Goal: Task Accomplishment & Management: Manage account settings

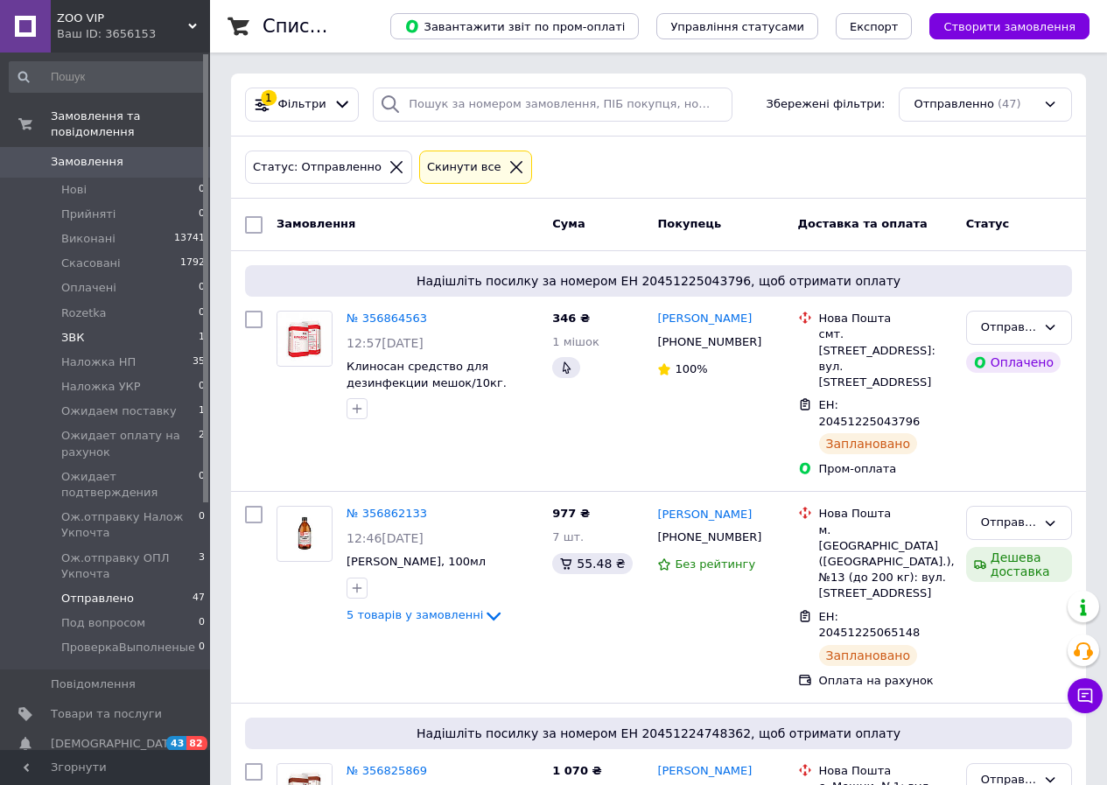
click at [101, 325] on li "ЗВК 1" at bounding box center [107, 337] width 215 height 24
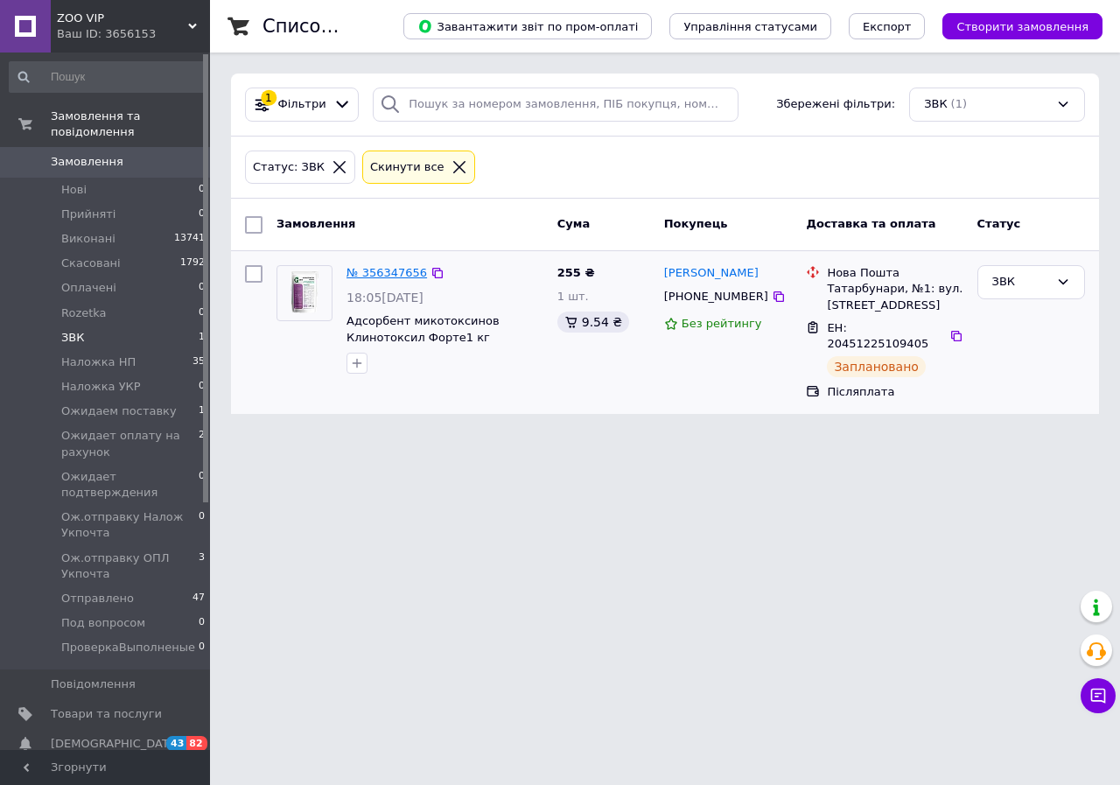
click at [372, 268] on link "№ 356347656" at bounding box center [386, 272] width 80 height 13
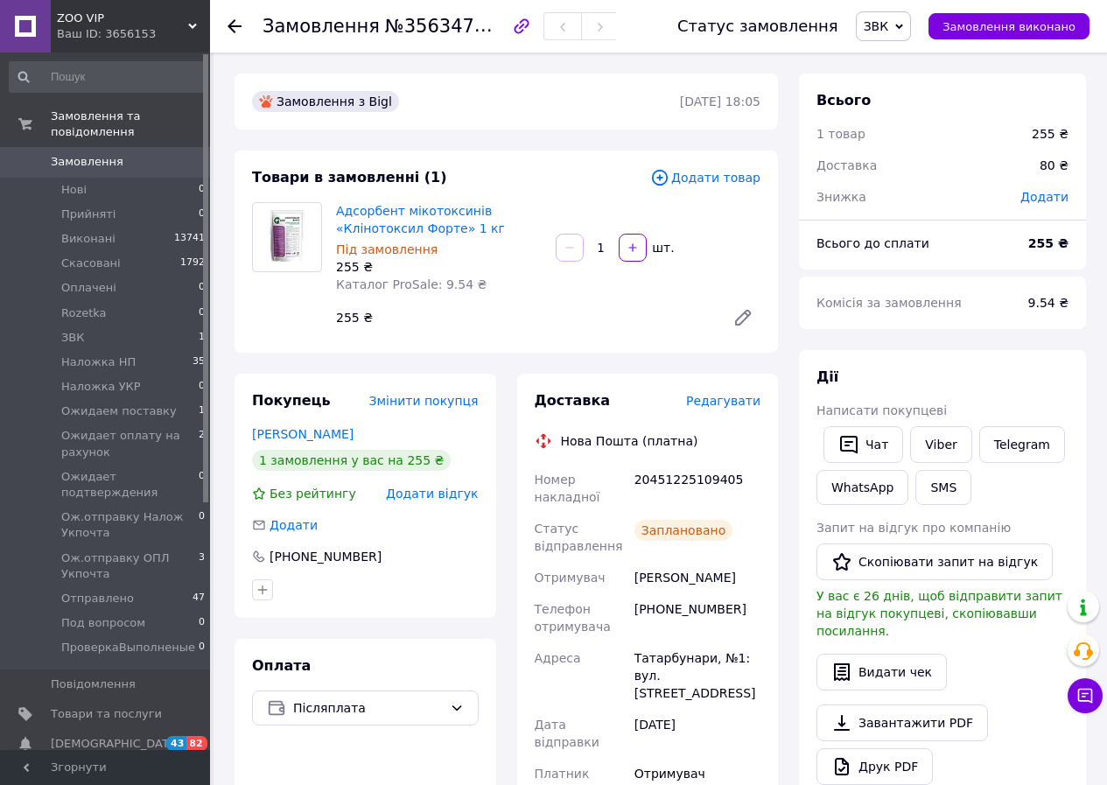
click at [735, 394] on span "Редагувати" at bounding box center [723, 401] width 74 height 14
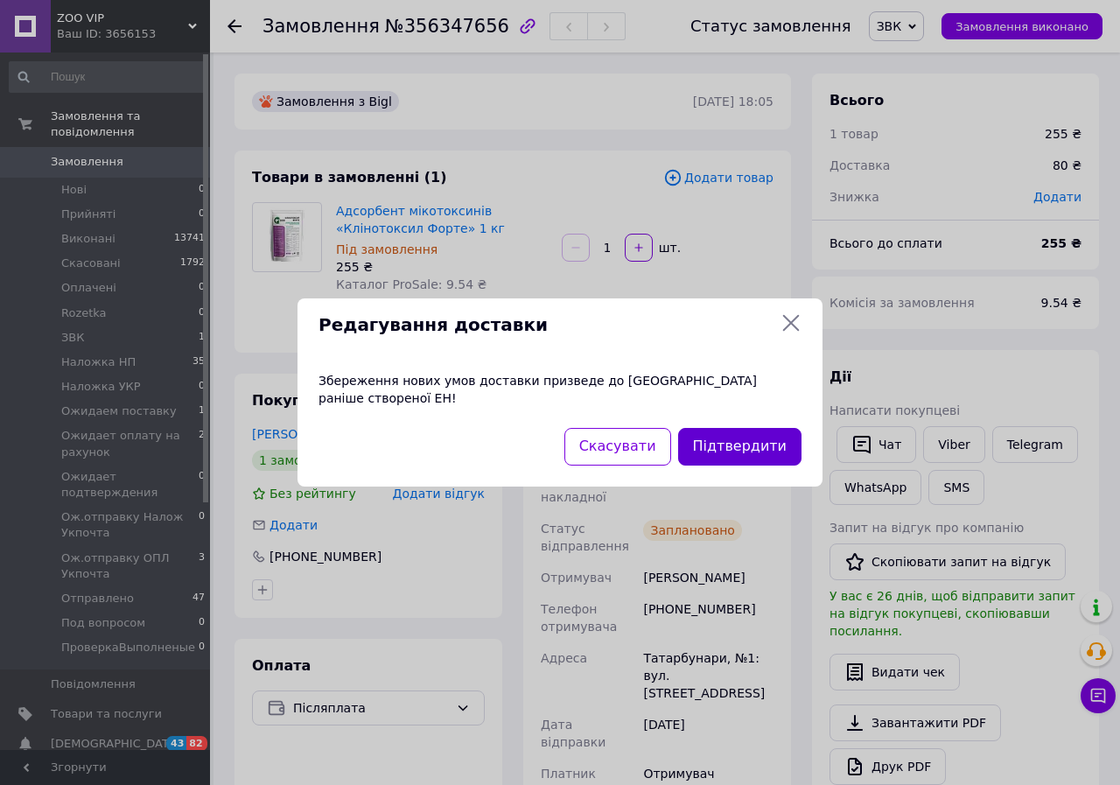
click at [748, 437] on button "Підтвердити" at bounding box center [739, 447] width 123 height 38
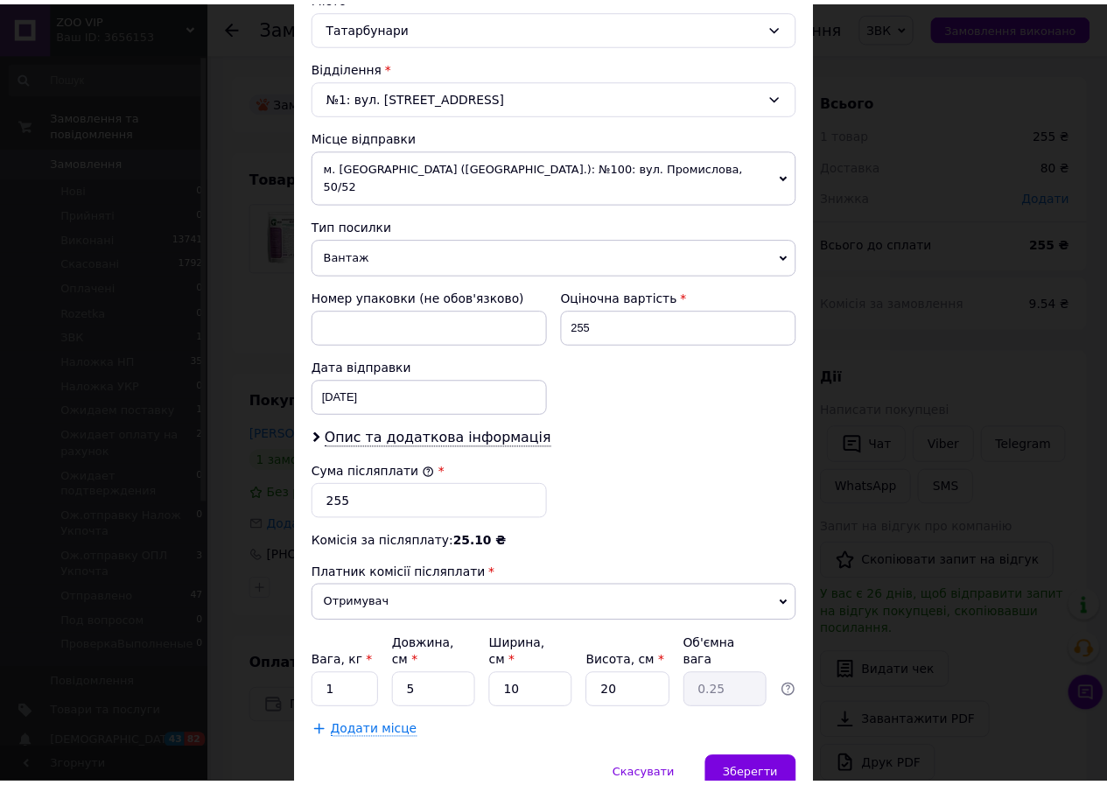
scroll to position [550, 0]
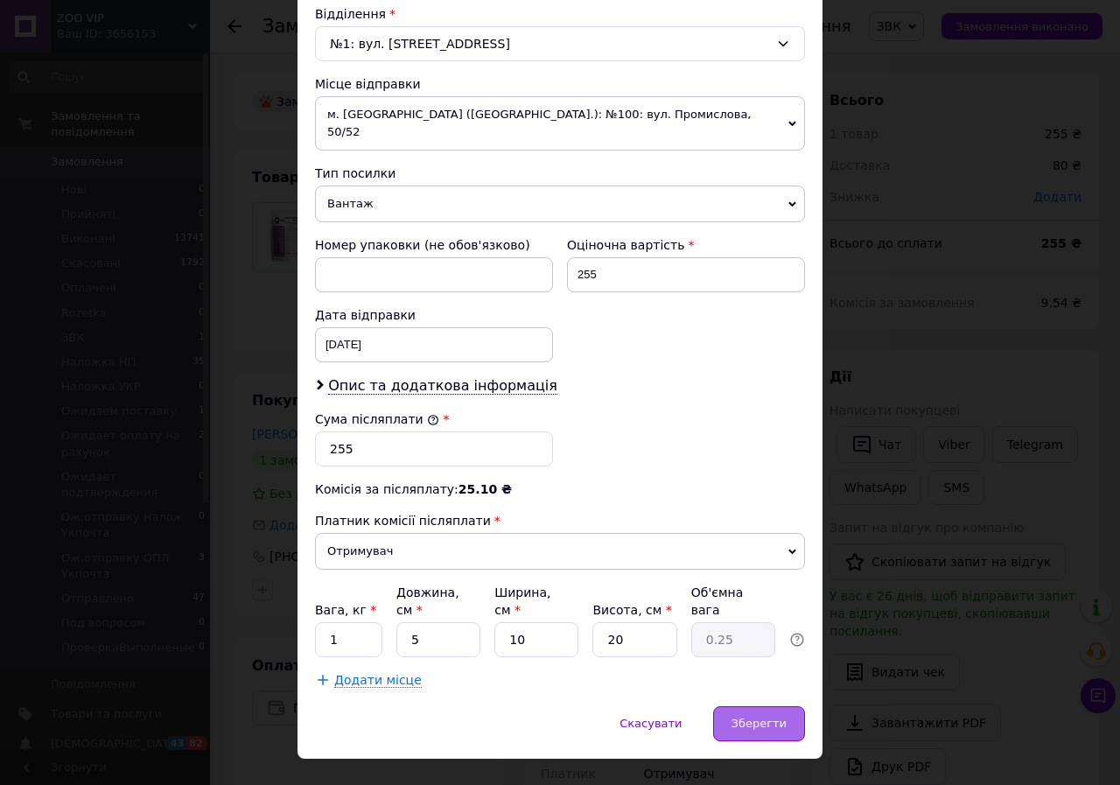
click at [769, 717] on span "Зберегти" at bounding box center [758, 723] width 55 height 13
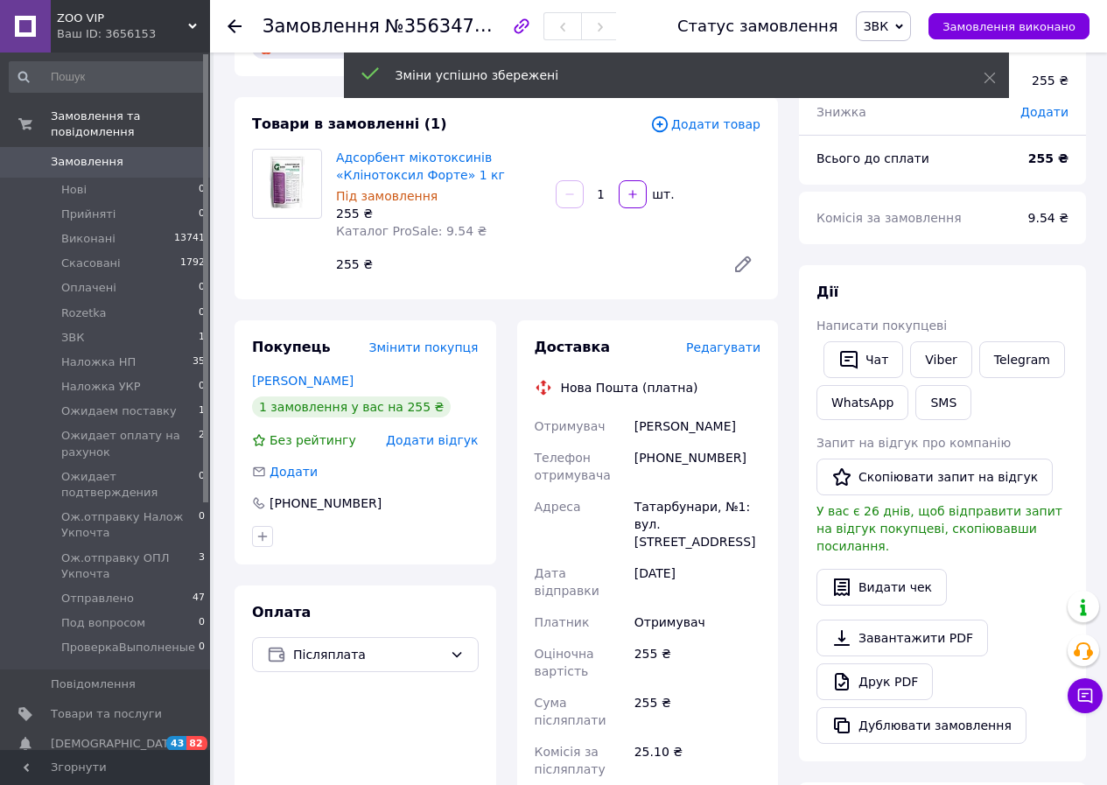
scroll to position [234, 0]
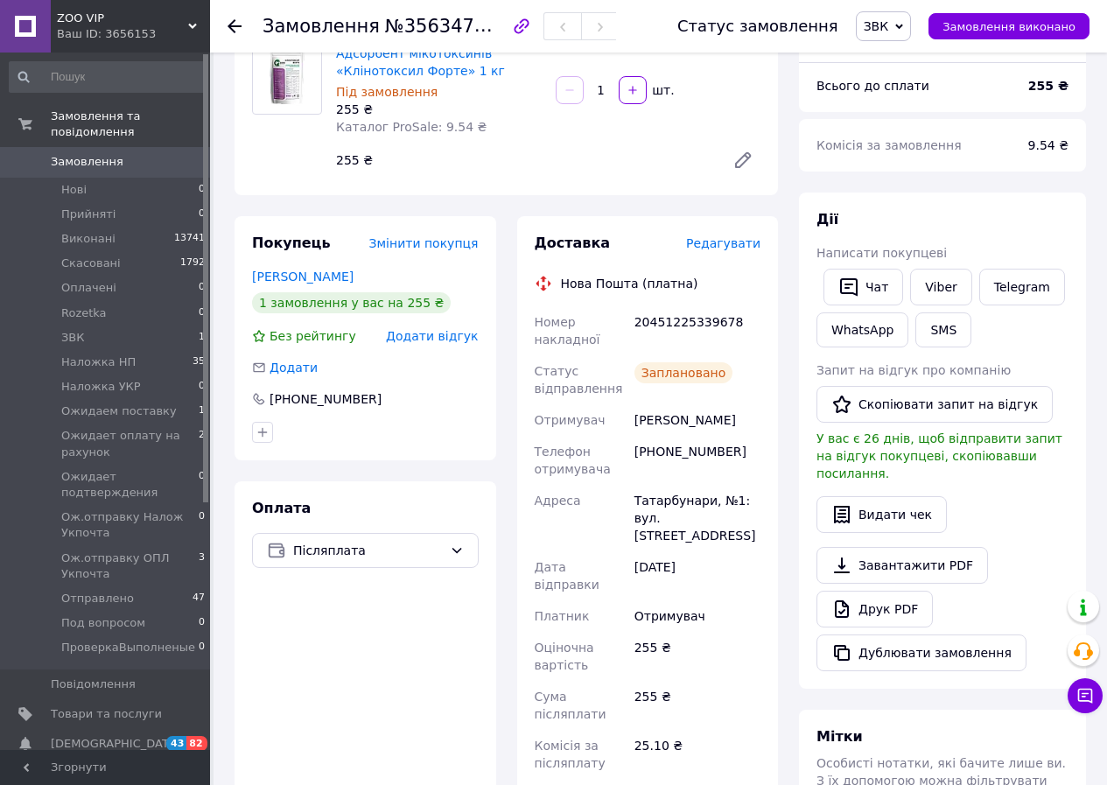
scroll to position [0, 0]
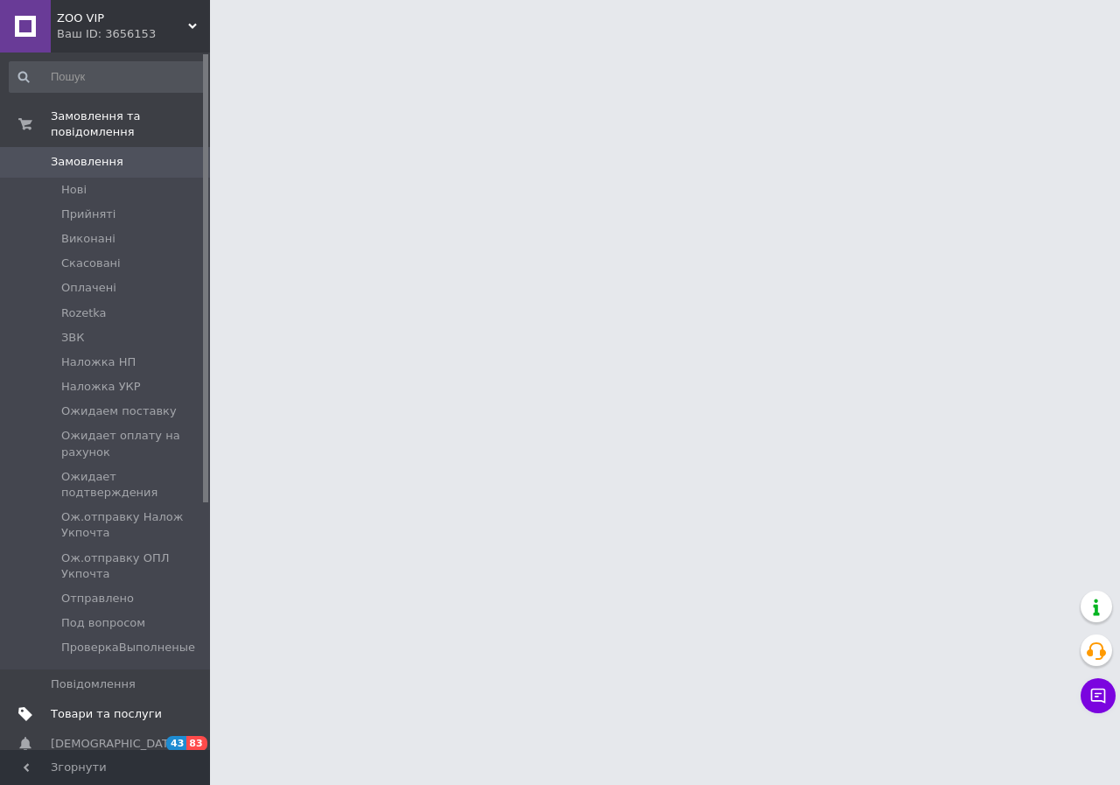
click at [76, 706] on span "Товари та послуги" at bounding box center [106, 714] width 111 height 16
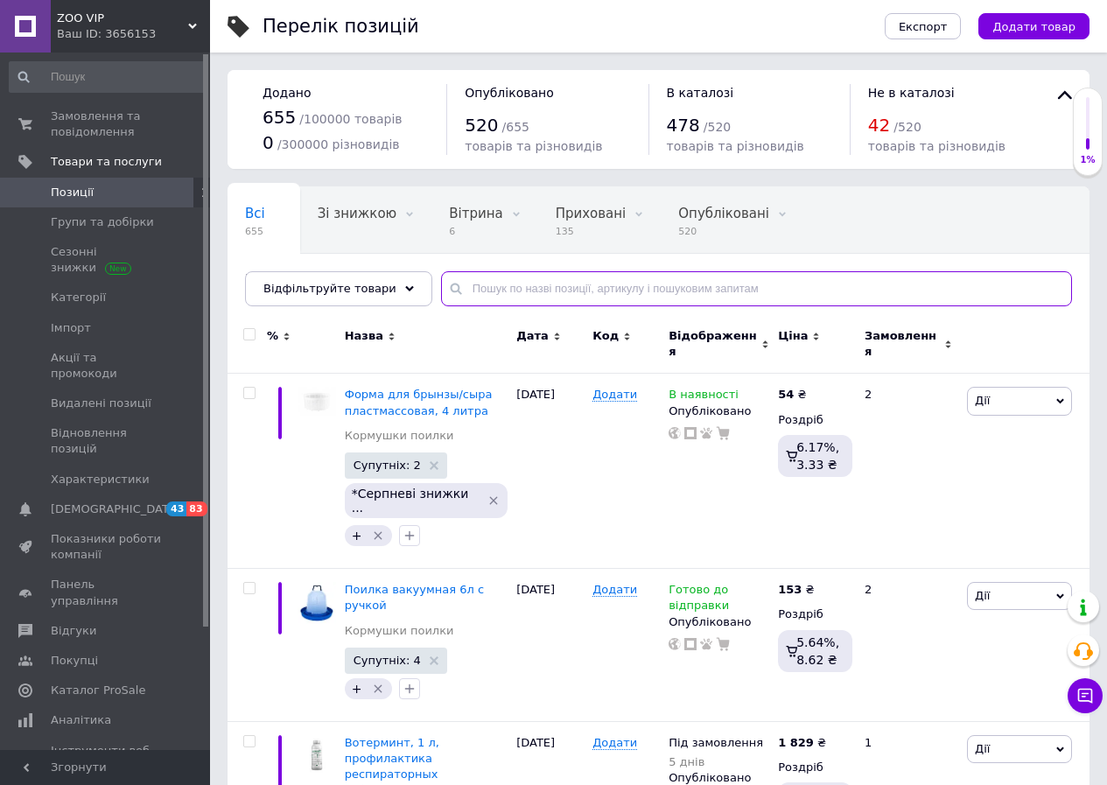
click at [563, 294] on input "text" at bounding box center [756, 288] width 631 height 35
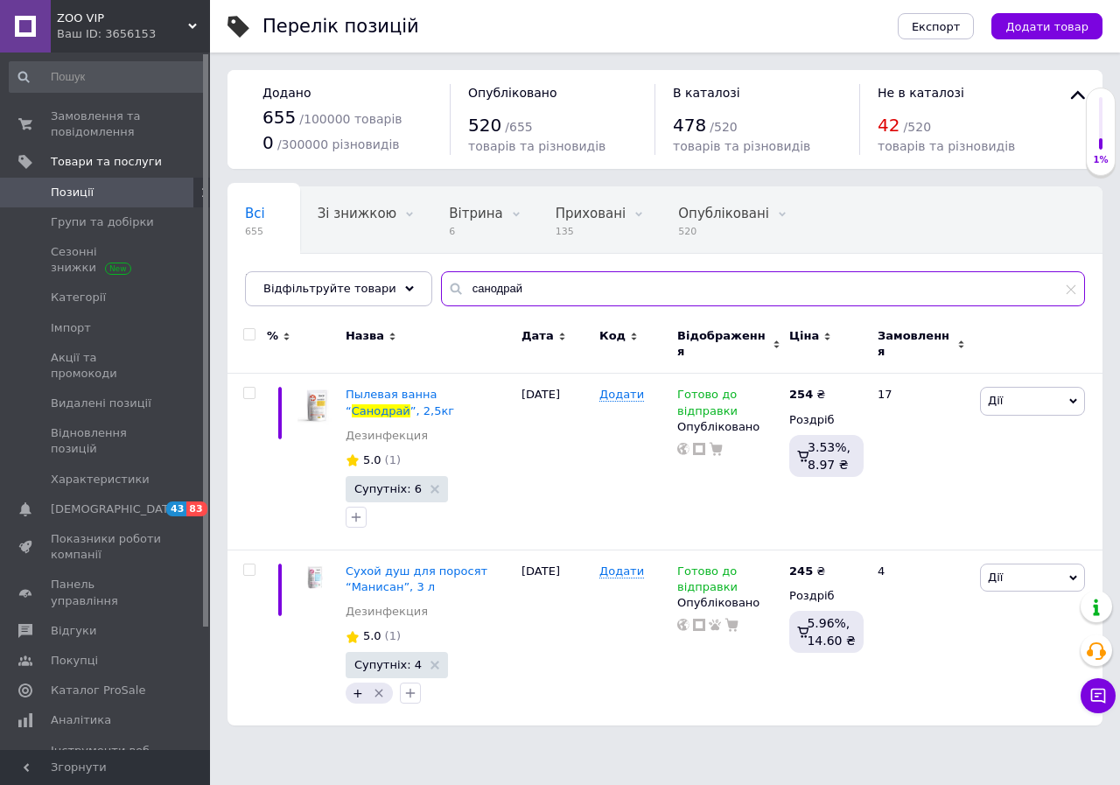
type input "санодрай"
